Goal: Find specific page/section: Find specific page/section

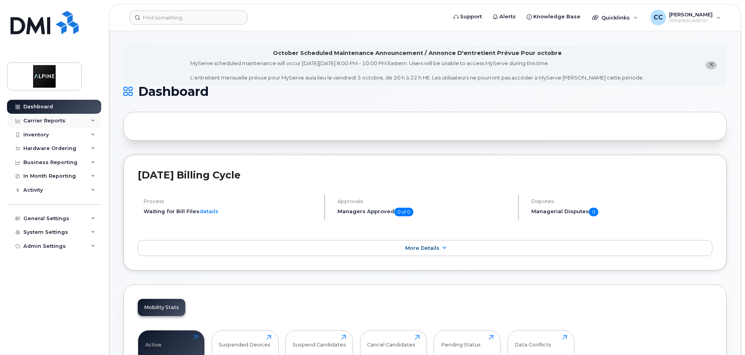
click at [87, 127] on div "Carrier Reports" at bounding box center [54, 121] width 94 height 14
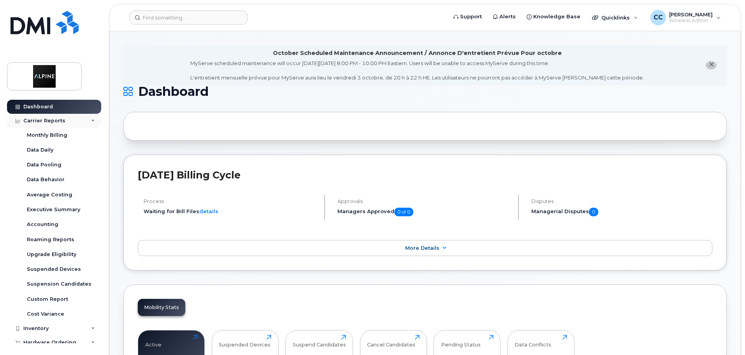
click at [91, 120] on icon at bounding box center [93, 121] width 4 height 4
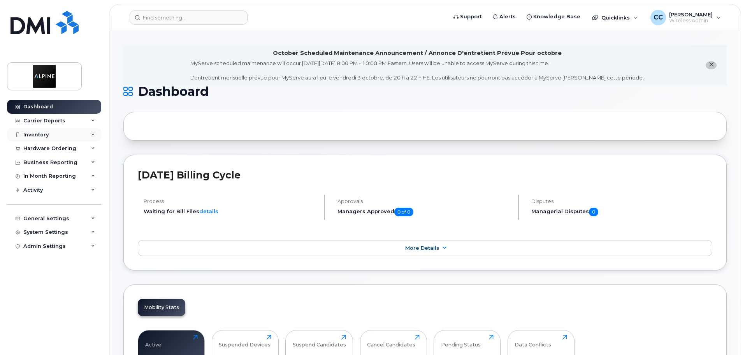
click at [78, 133] on div "Inventory" at bounding box center [54, 135] width 94 height 14
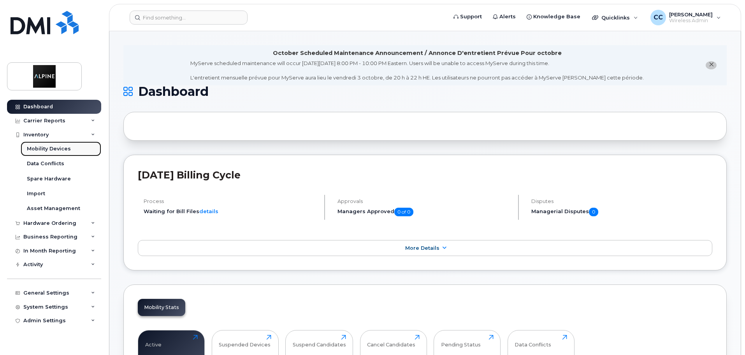
click at [73, 150] on link "Mobility Devices" at bounding box center [61, 148] width 81 height 15
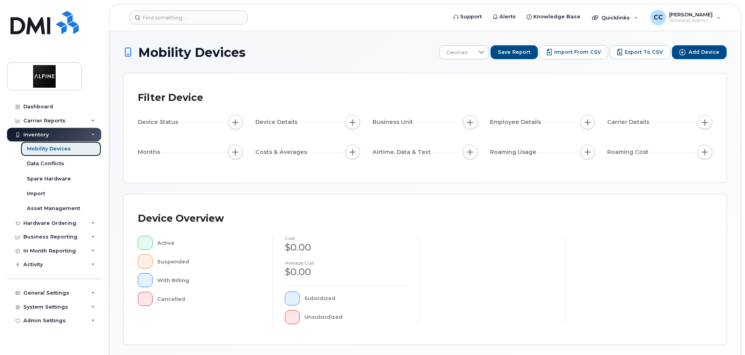
scroll to position [183, 0]
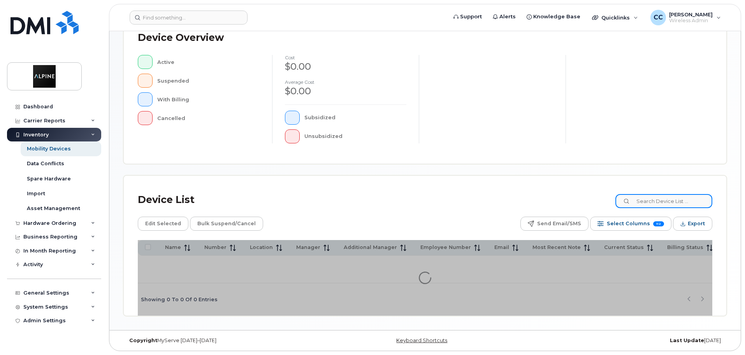
click at [649, 201] on input at bounding box center [664, 201] width 97 height 14
type input "amexon"
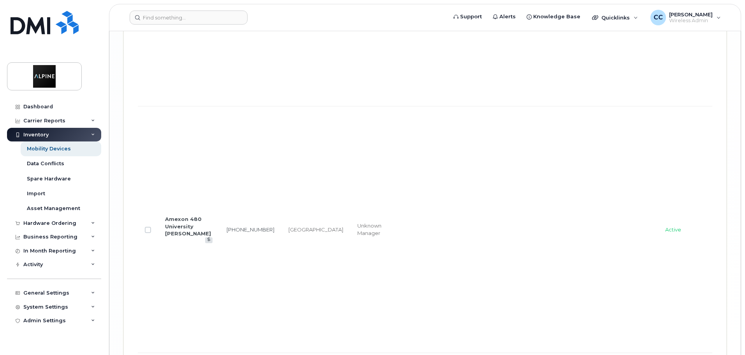
scroll to position [2158, 0]
